Goal: Information Seeking & Learning: Learn about a topic

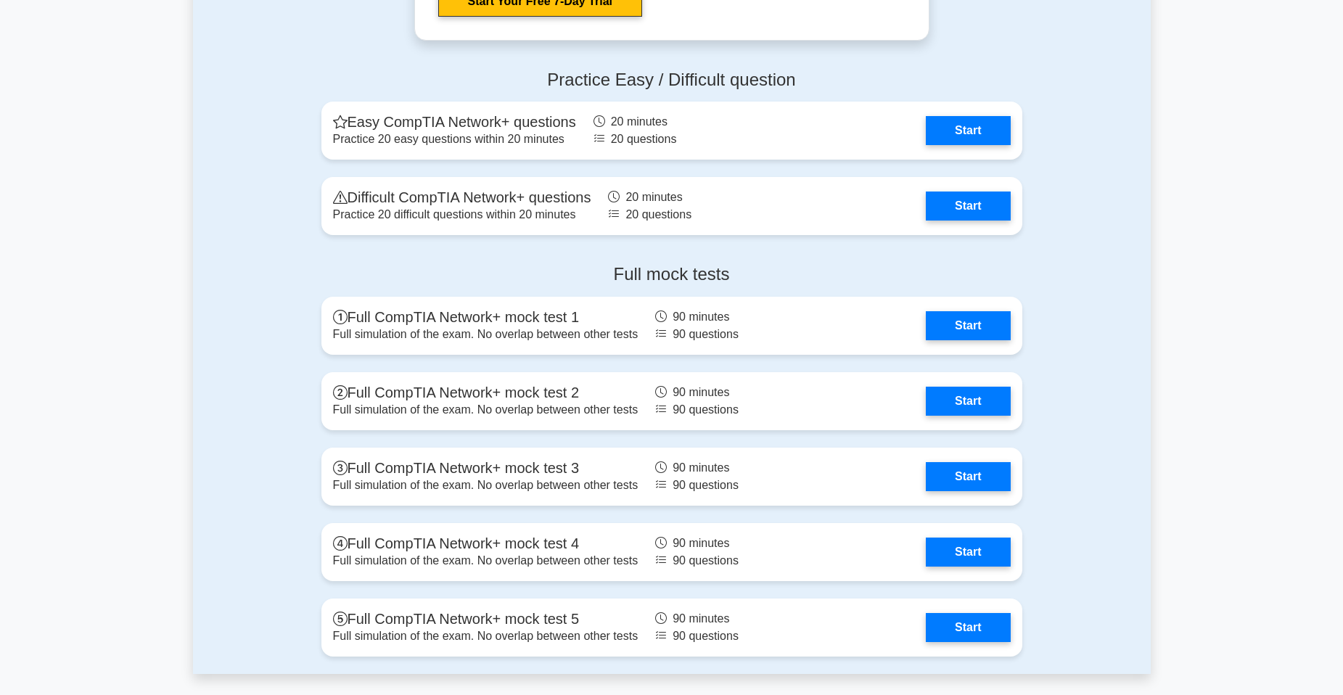
scroll to position [2901, 0]
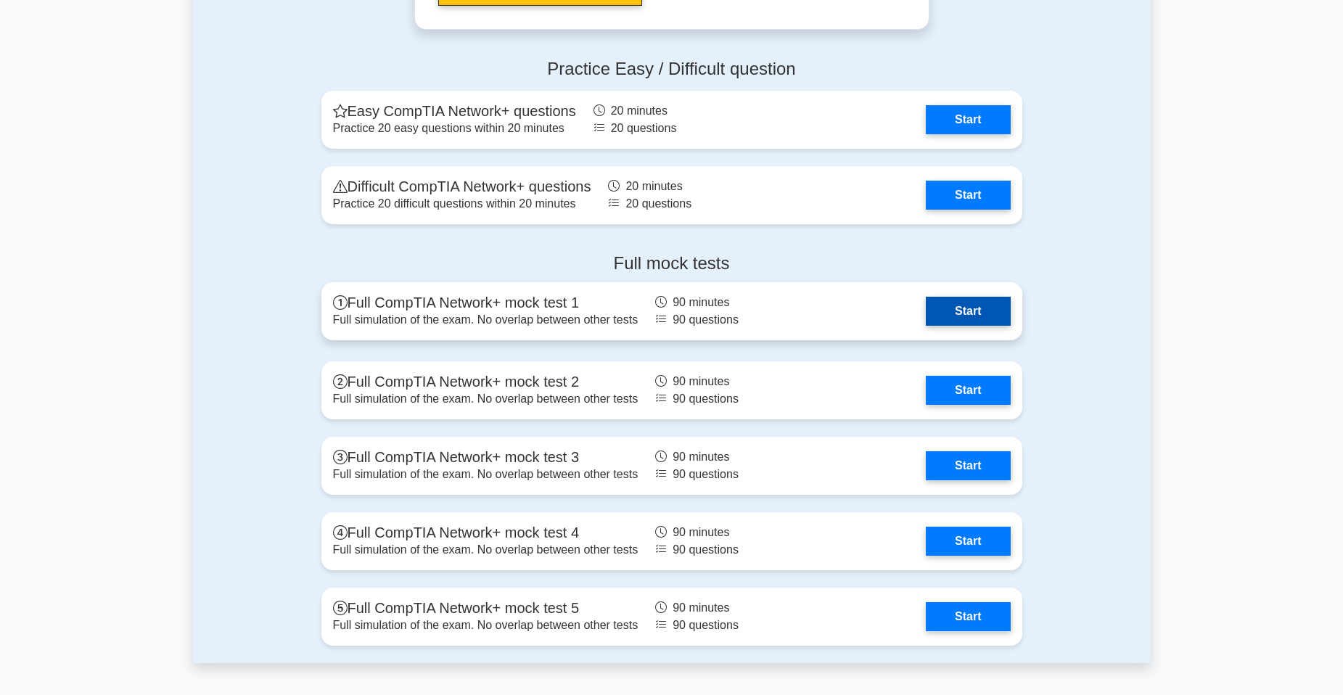
click at [950, 309] on link "Start" at bounding box center [968, 311] width 84 height 29
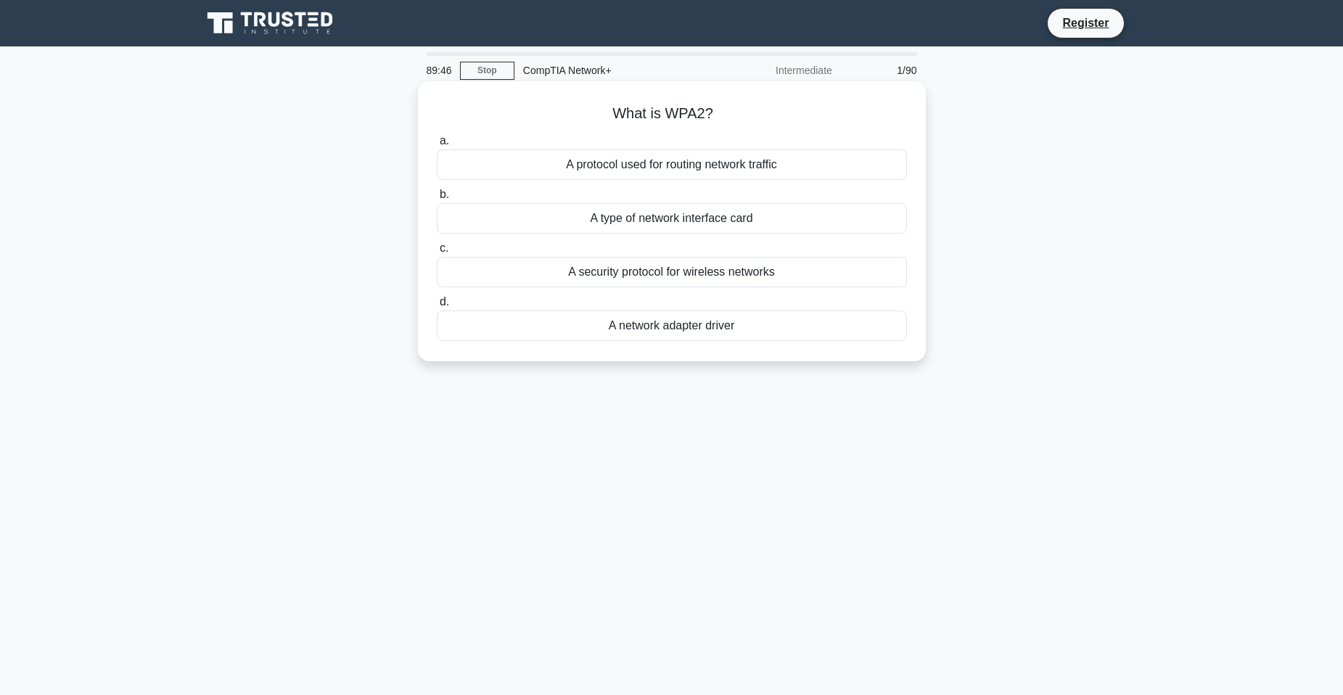
click at [647, 172] on div "A protocol used for routing network traffic" at bounding box center [672, 164] width 470 height 30
click at [437, 146] on input "a. A protocol used for routing network traffic" at bounding box center [437, 140] width 0 height 9
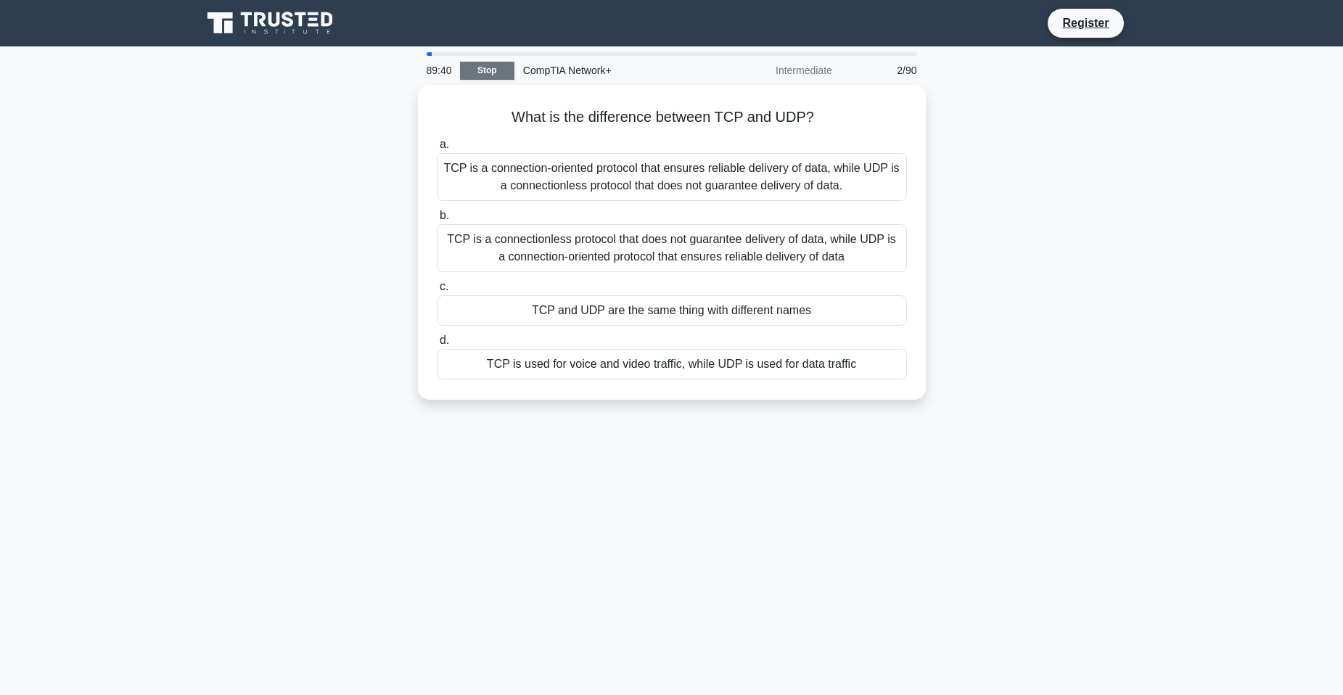
click at [490, 64] on link "Stop" at bounding box center [487, 71] width 54 height 18
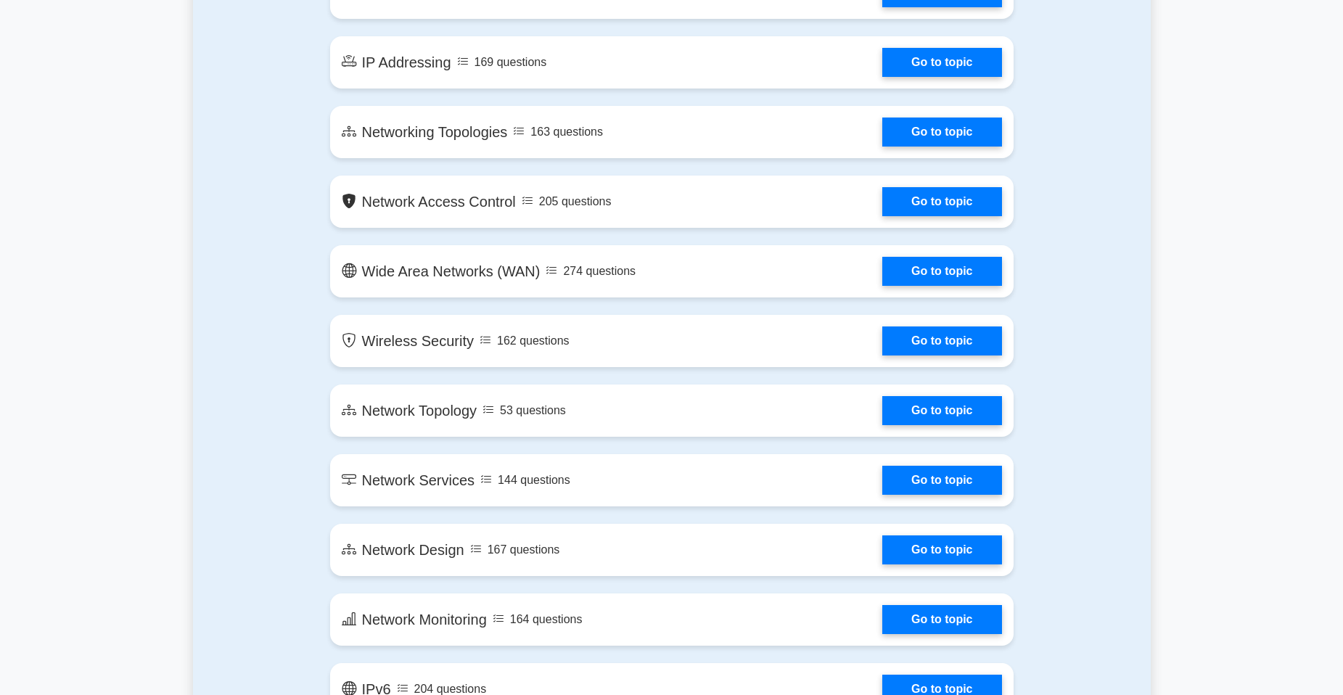
scroll to position [1813, 0]
